Goal: Contribute content: Add original content to the website for others to see

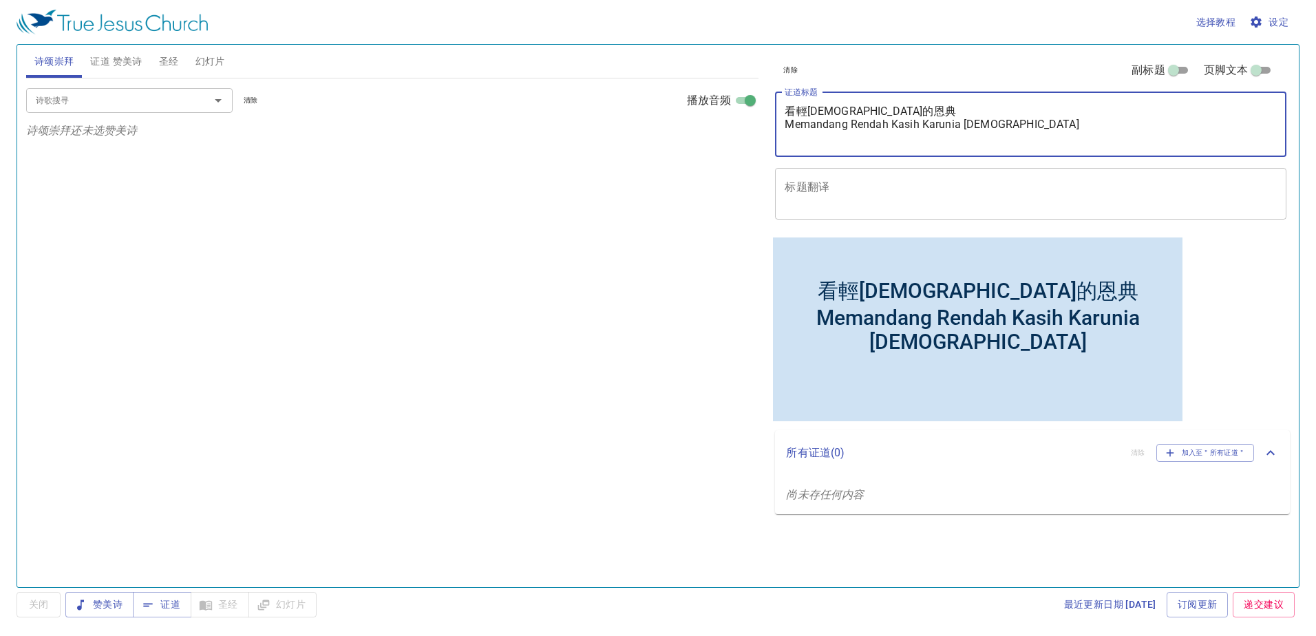
drag, startPoint x: 1015, startPoint y: 125, endPoint x: 776, endPoint y: 117, distance: 239.7
click at [776, 117] on div "看輕神的恩典 Memandang Rendah Kasih Karunia Tuhan x 证道标题" at bounding box center [1030, 124] width 511 height 65
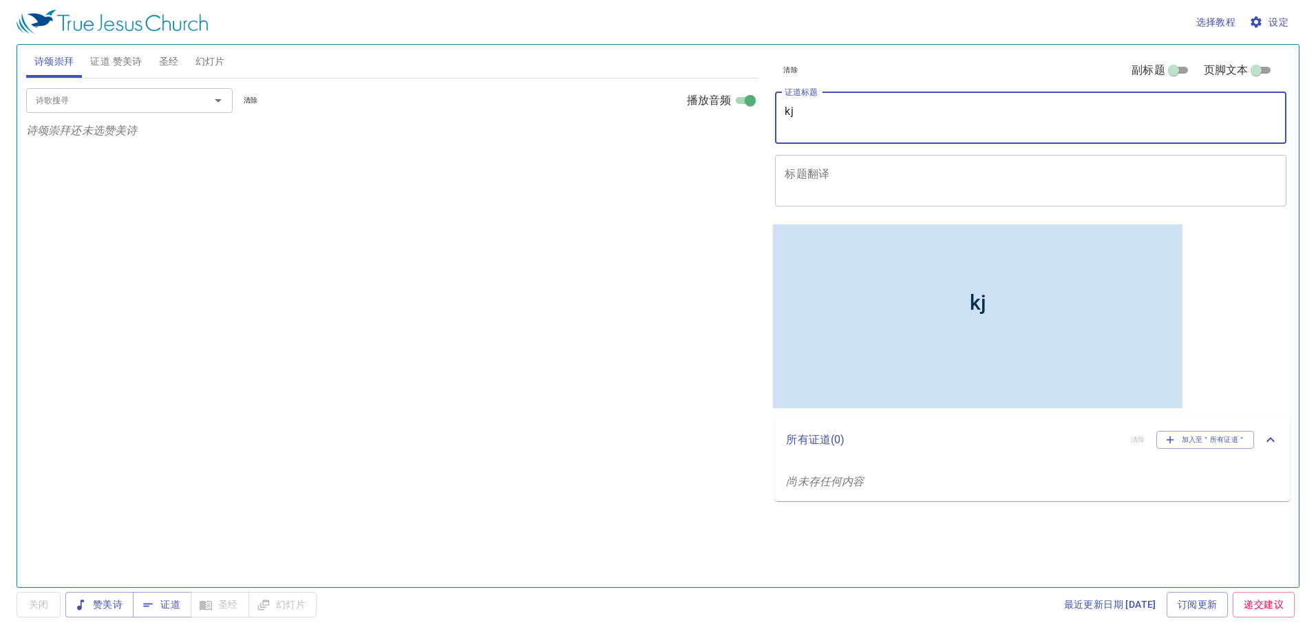
type textarea "k"
type textarea "從曠野到應許之地"
drag, startPoint x: 868, startPoint y: 155, endPoint x: 867, endPoint y: 170, distance: 15.2
click at [868, 156] on div "x 标题翻译" at bounding box center [1030, 181] width 511 height 52
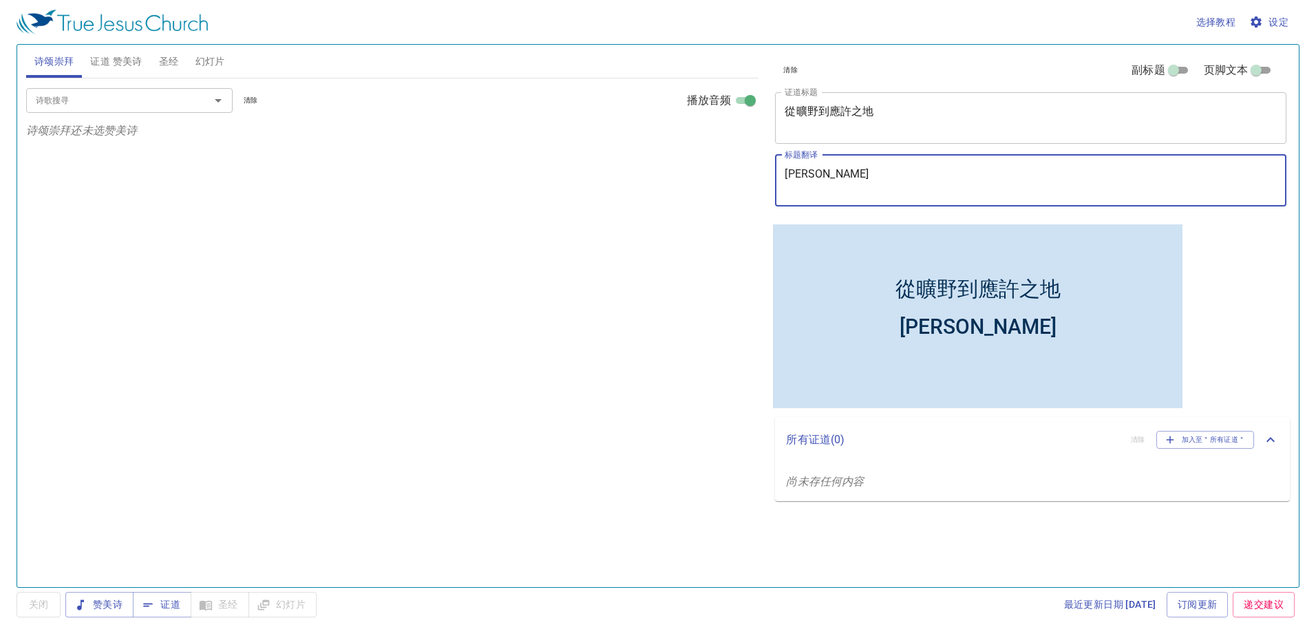
type textarea "Dari Padang"
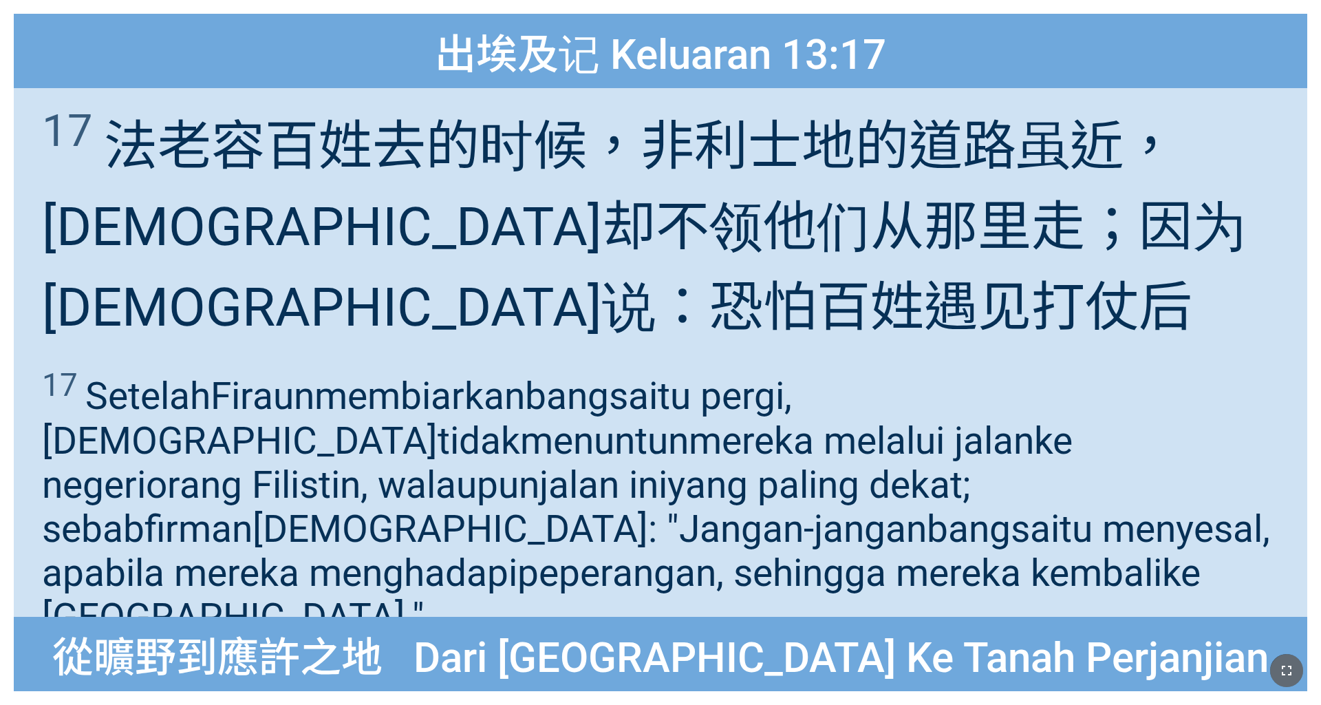
click at [550, 440] on icon "button" at bounding box center [1287, 670] width 17 height 17
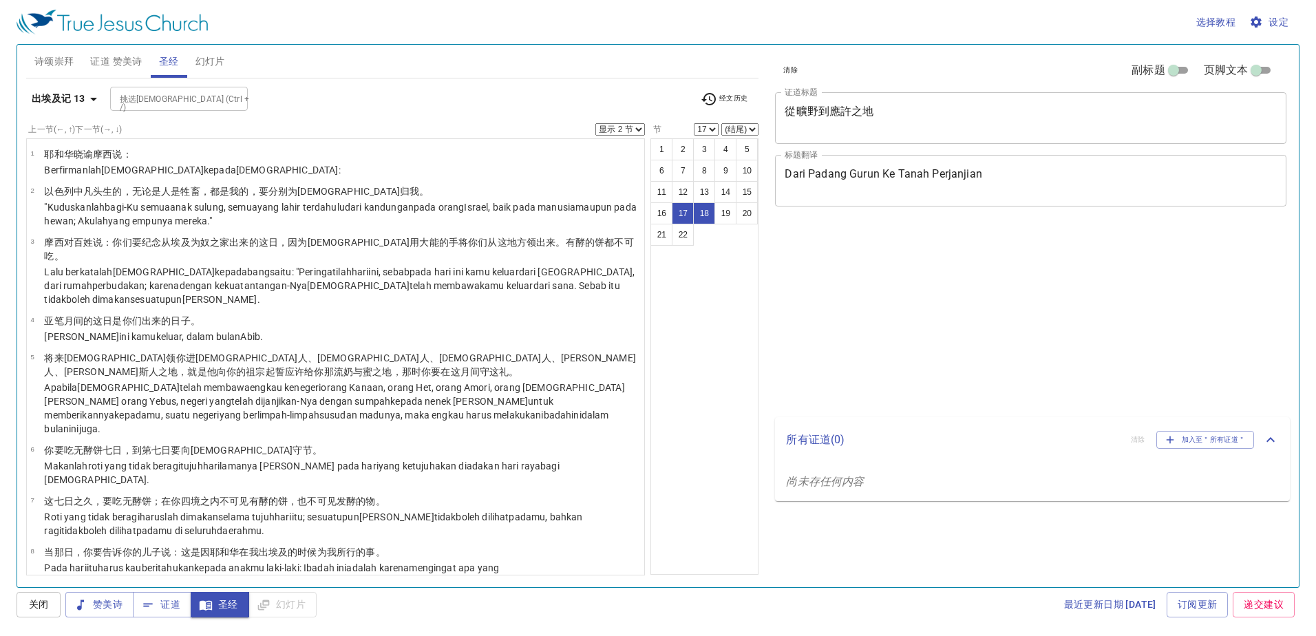
select select "2"
select select "17"
select select "2"
select select "17"
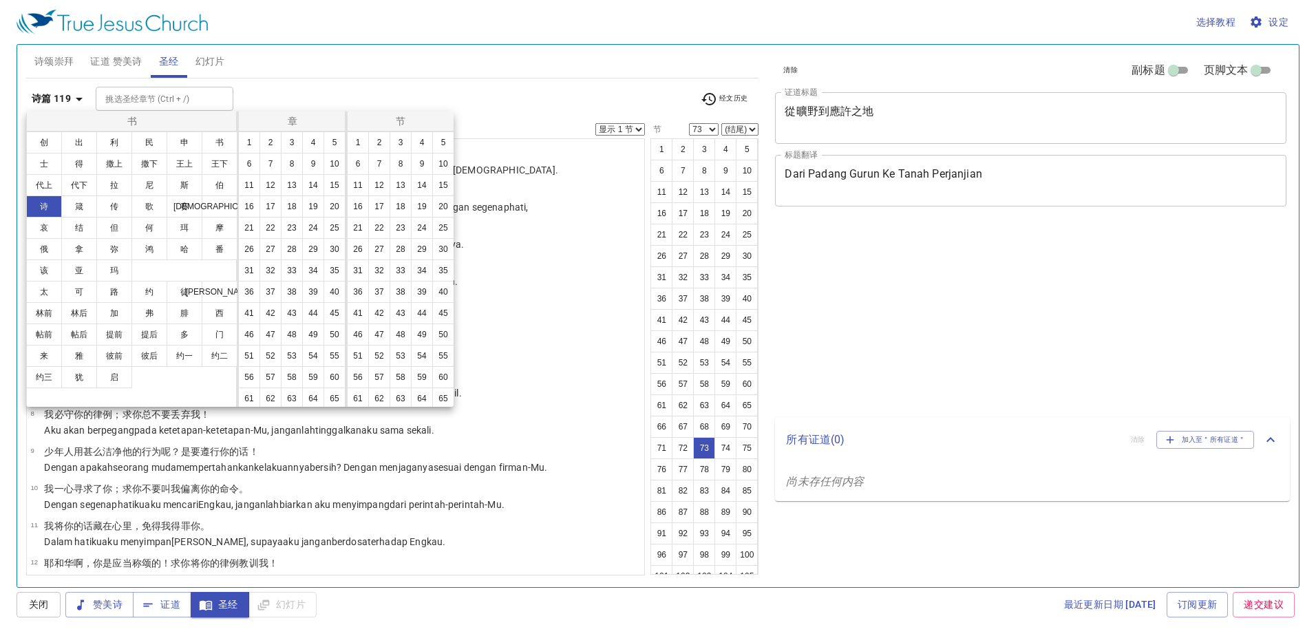
select select "73"
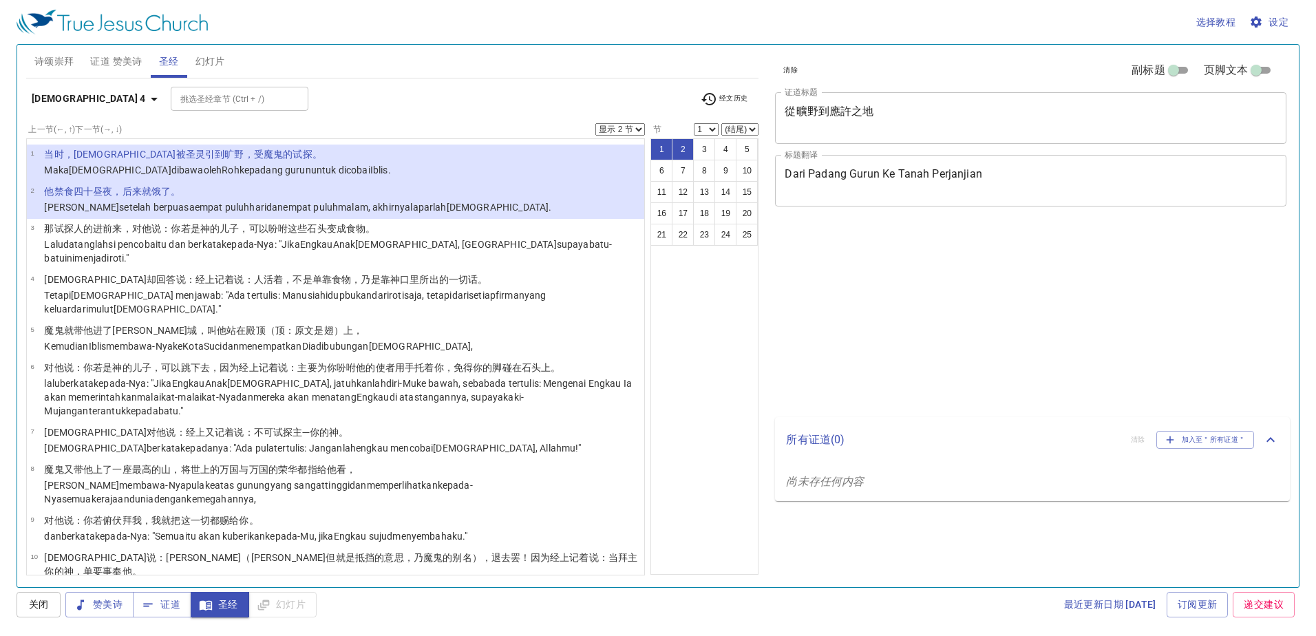
select select "2"
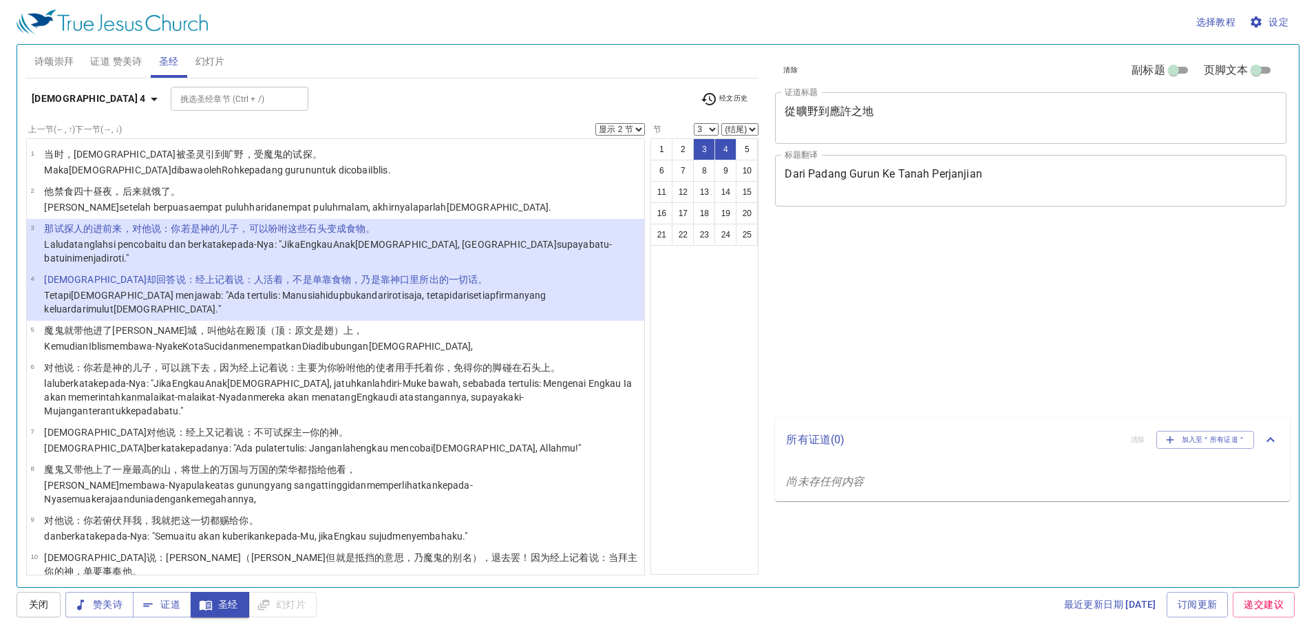
select select "2"
select select "3"
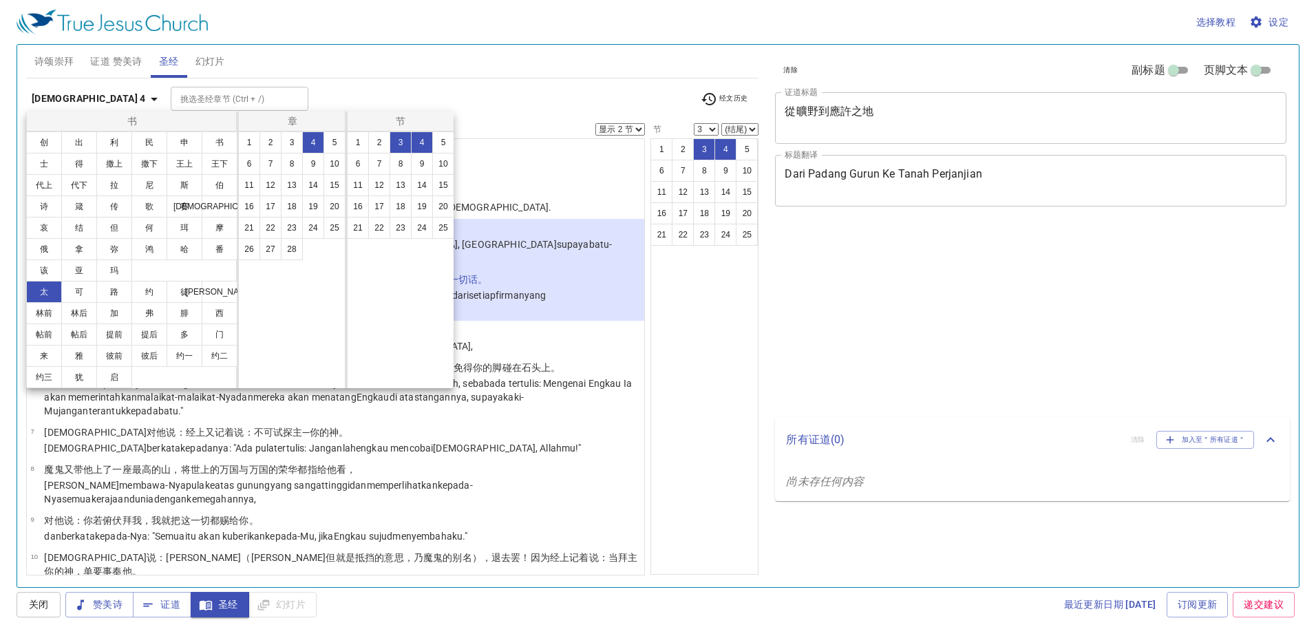
select select "2"
select select "3"
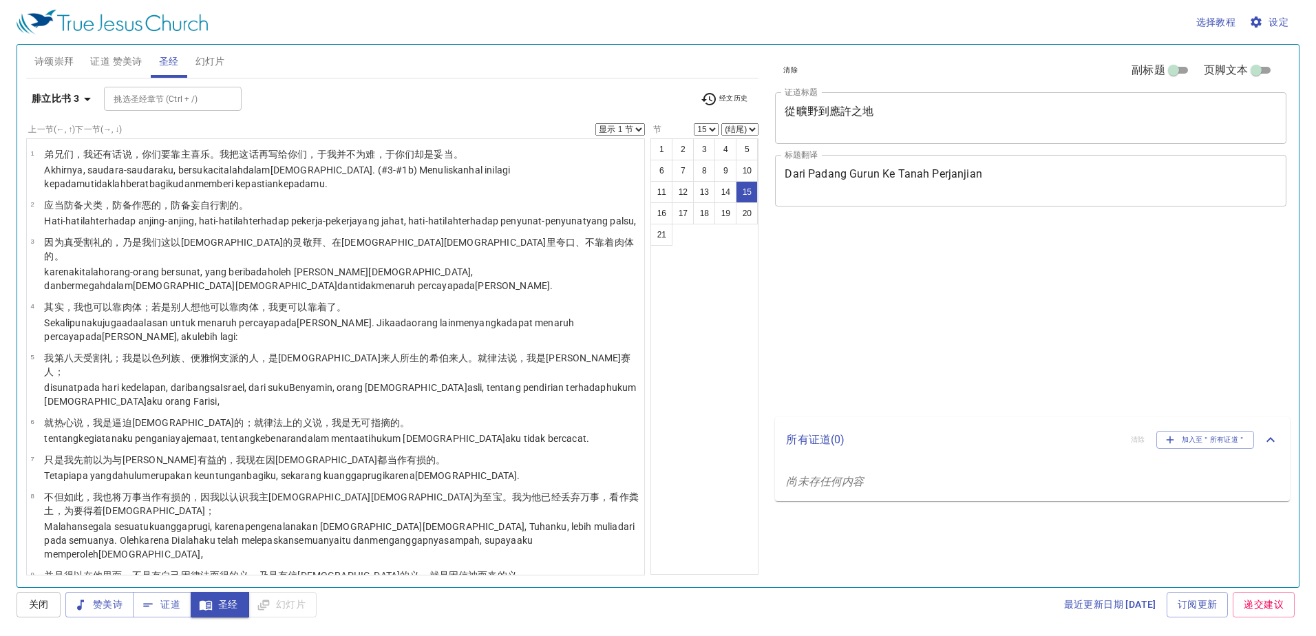
select select "15"
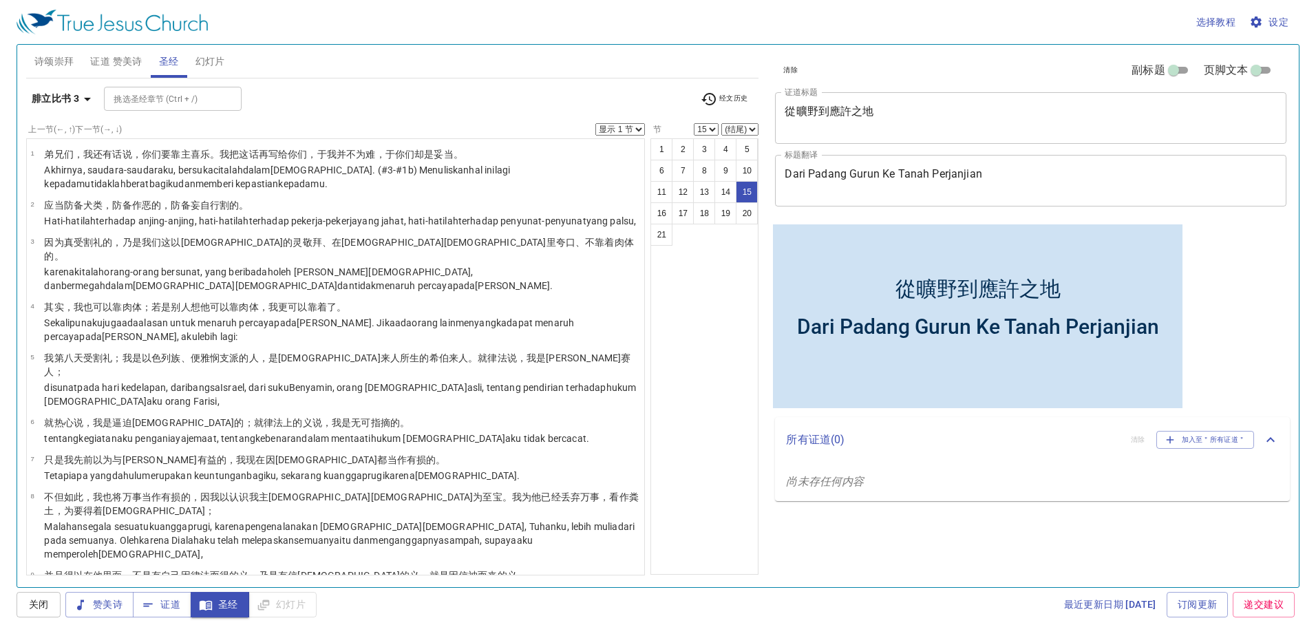
scroll to position [471, 0]
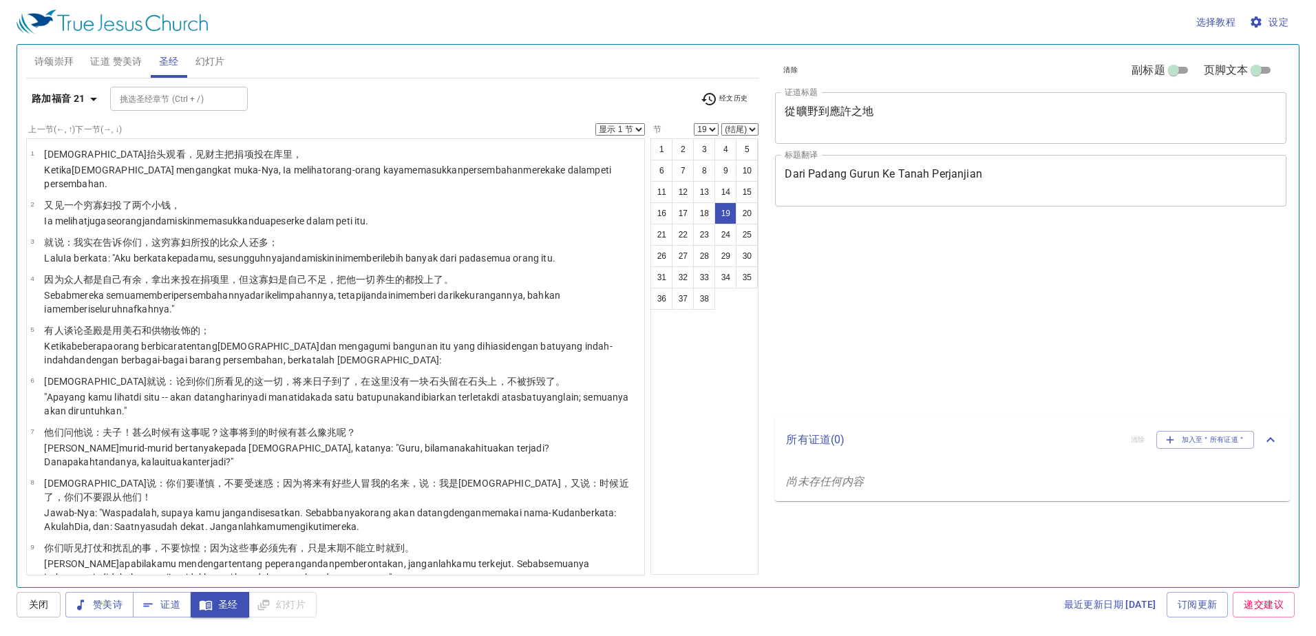
select select "19"
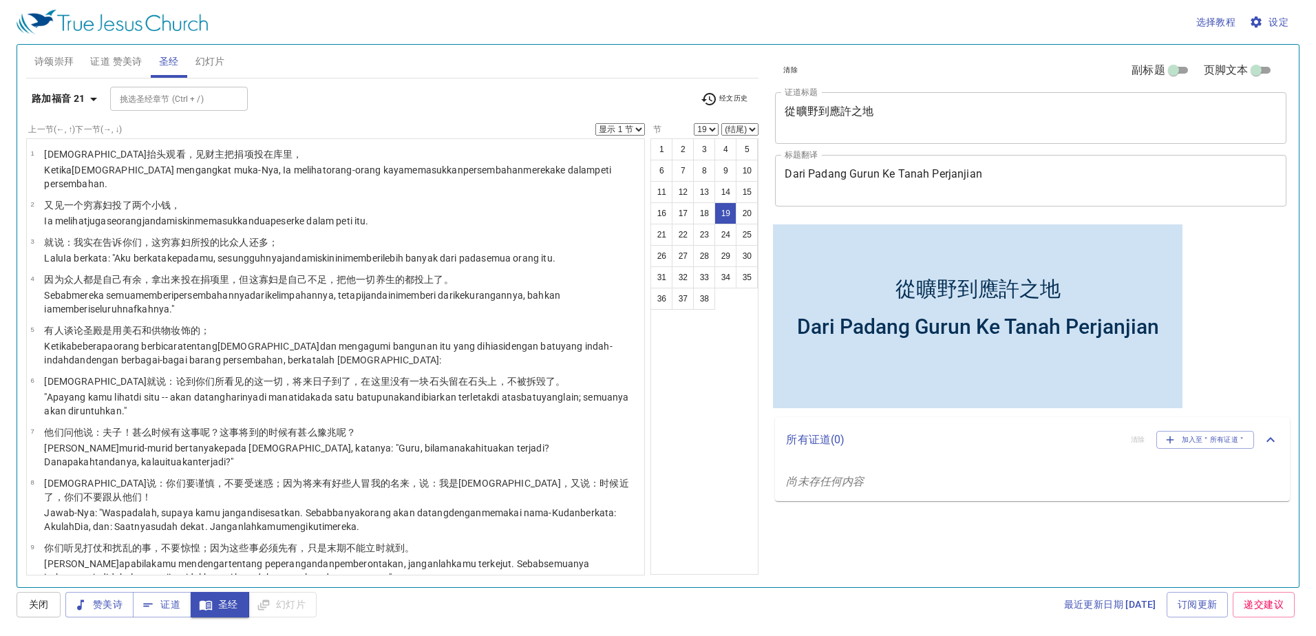
scroll to position [599, 0]
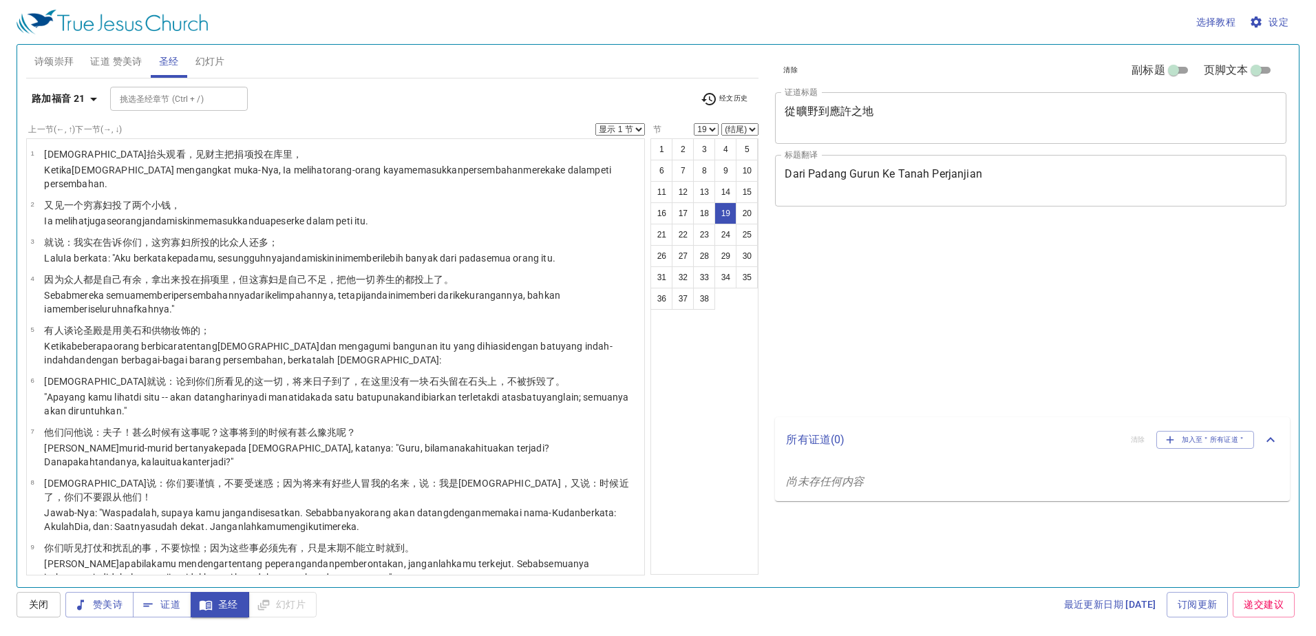
select select "19"
